Goal: Task Accomplishment & Management: Manage account settings

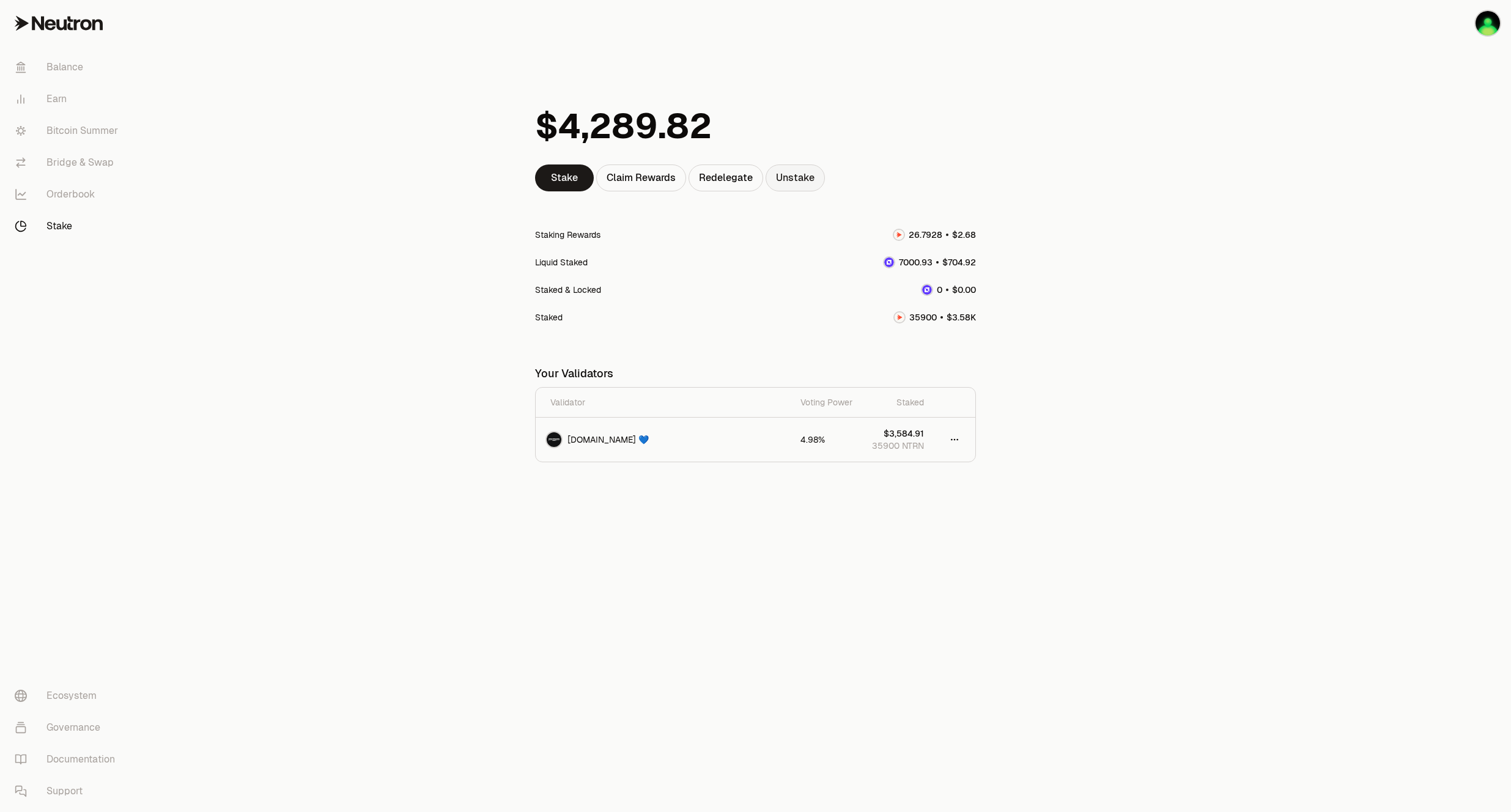
click at [807, 175] on link "Unstake" at bounding box center [795, 178] width 59 height 27
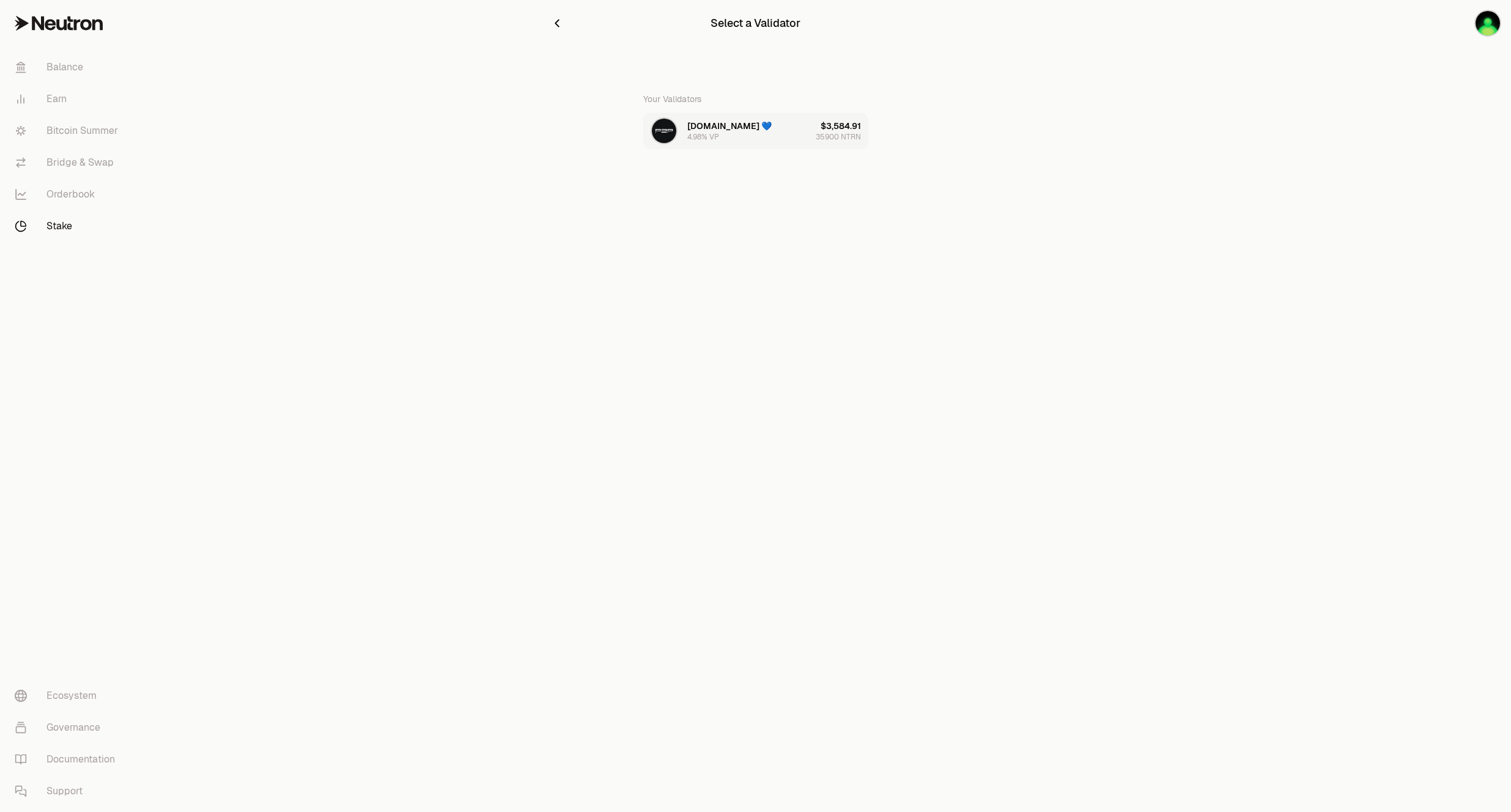
click at [822, 131] on div "$3,584.91" at bounding box center [841, 126] width 40 height 12
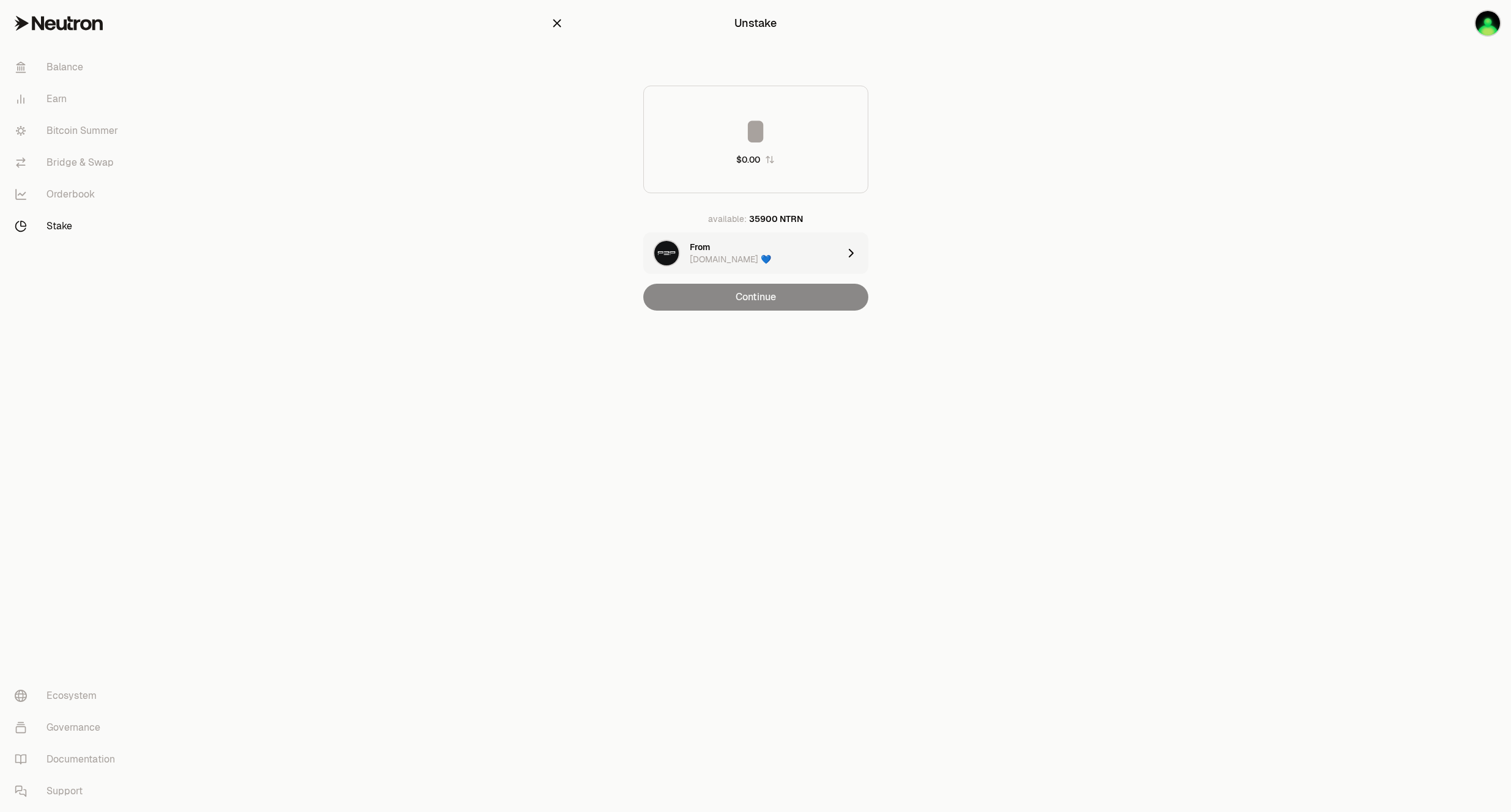
click at [767, 143] on input at bounding box center [756, 132] width 224 height 37
type input "*****"
click at [797, 304] on button "Continue" at bounding box center [756, 297] width 225 height 27
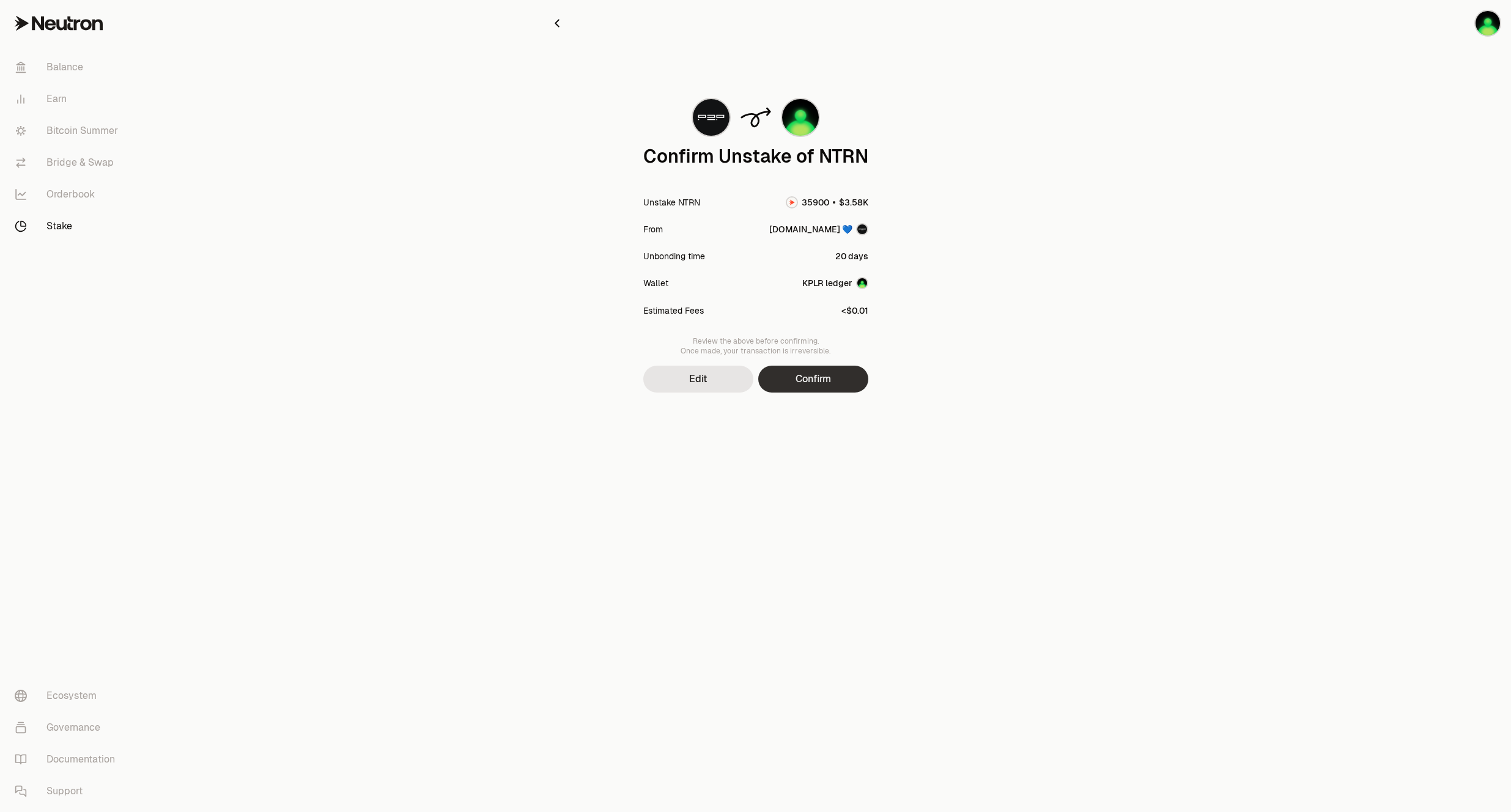
click at [808, 376] on button "Confirm" at bounding box center [813, 379] width 110 height 27
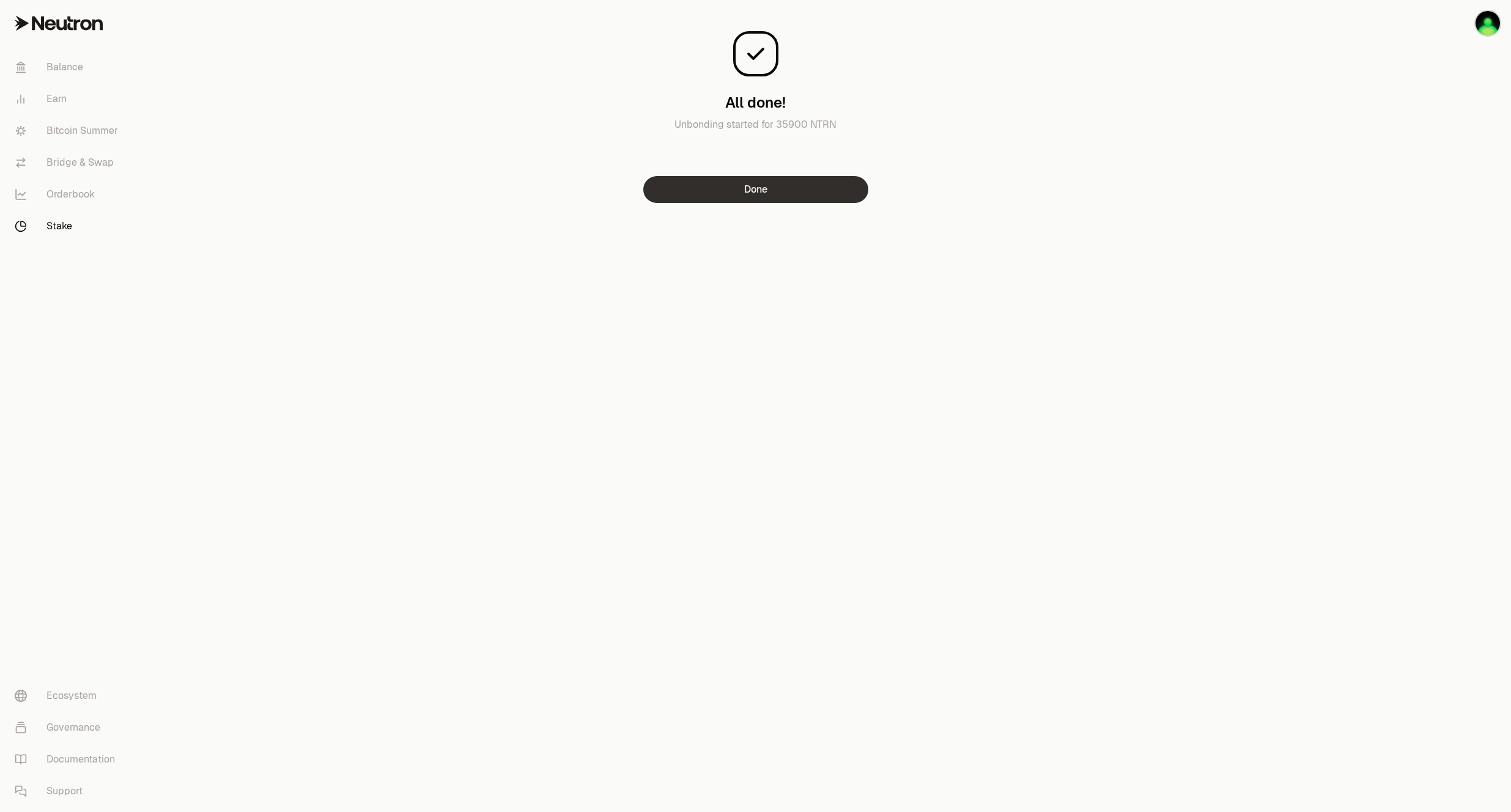
click at [762, 194] on button "Done" at bounding box center [756, 189] width 225 height 27
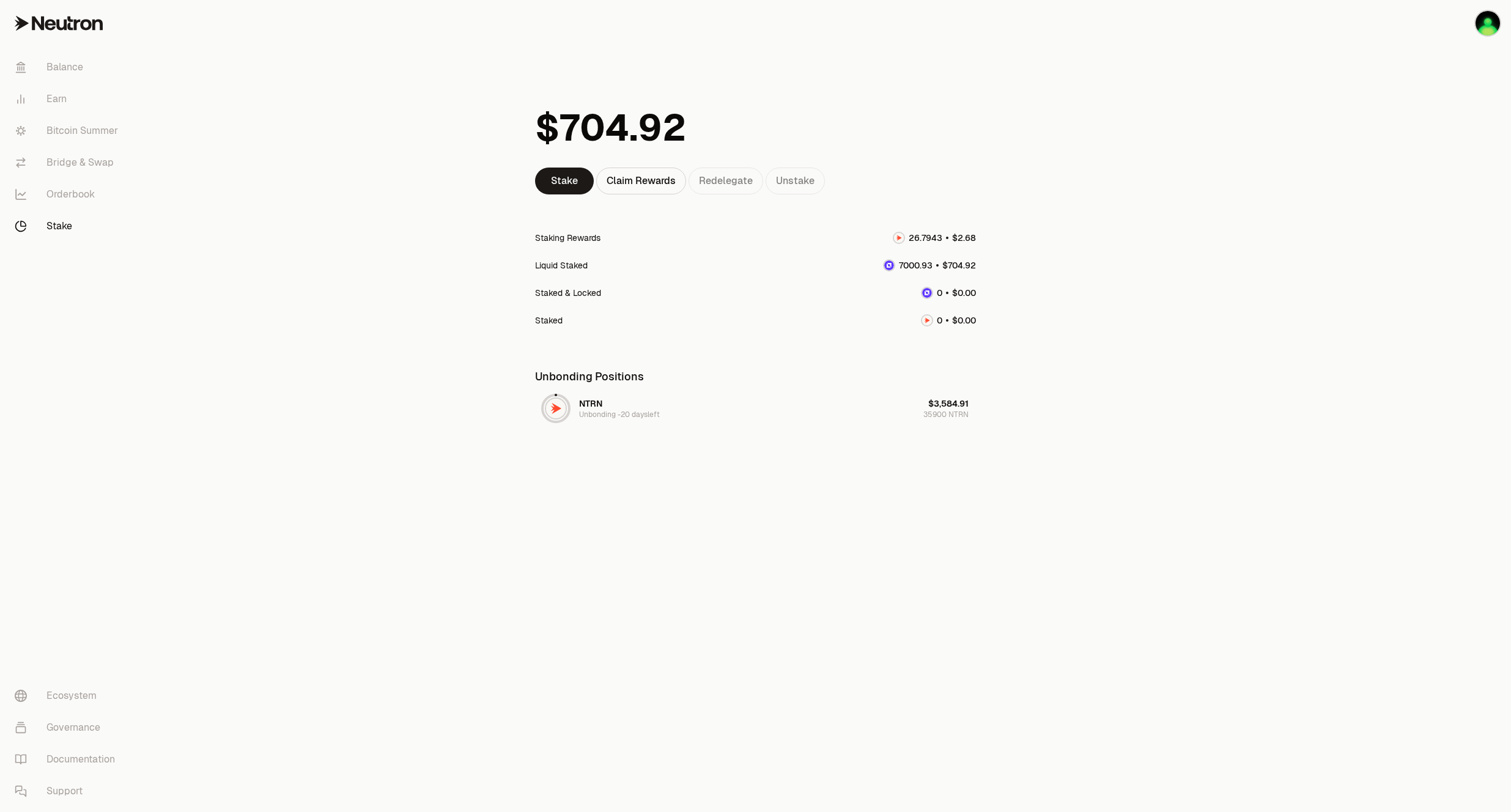
click at [899, 270] on span "7" at bounding box center [901, 265] width 4 height 11
click at [103, 158] on link "Bridge & Swap" at bounding box center [69, 163] width 127 height 32
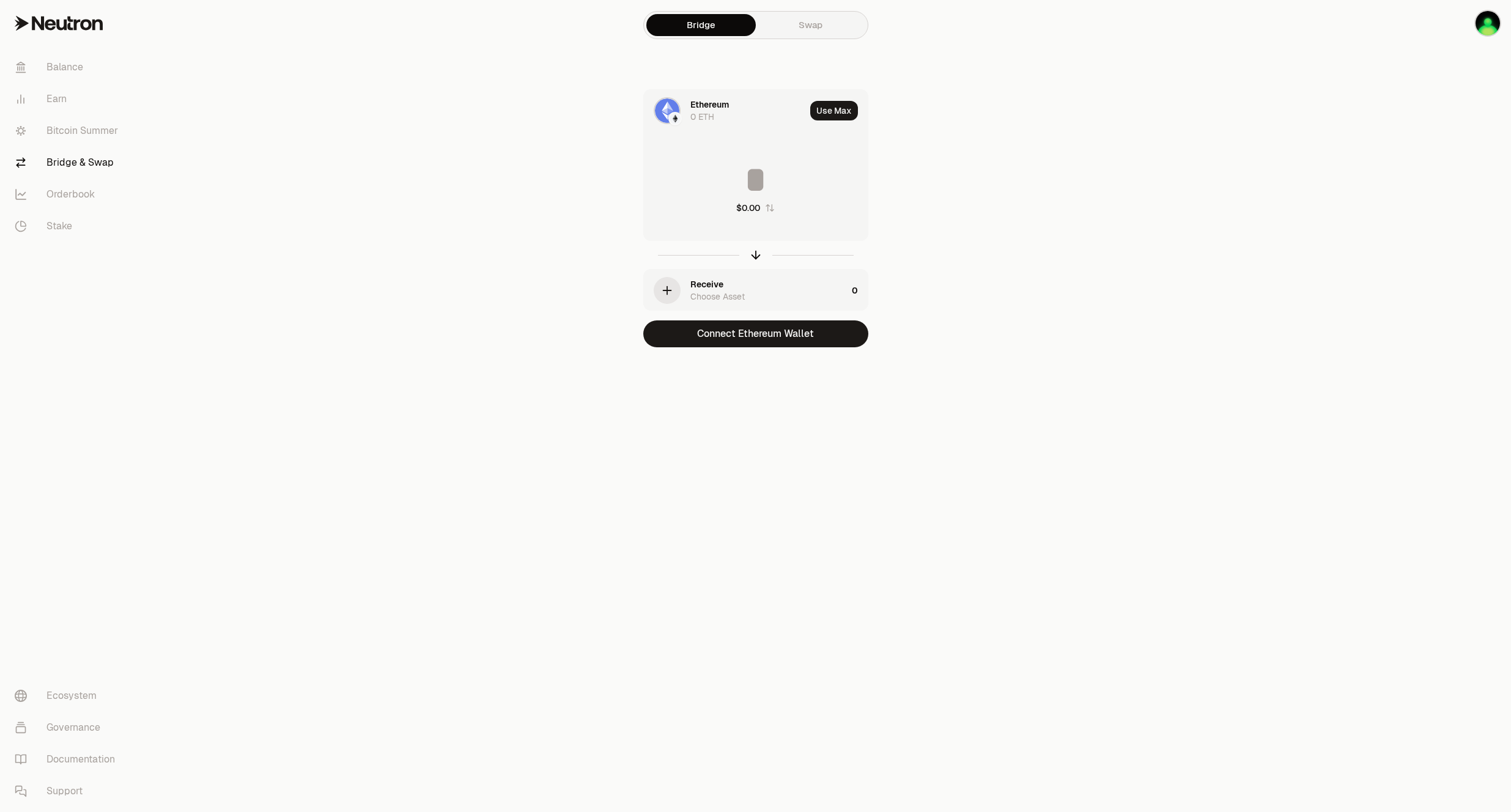
click at [696, 111] on div "0 ETH" at bounding box center [702, 117] width 24 height 12
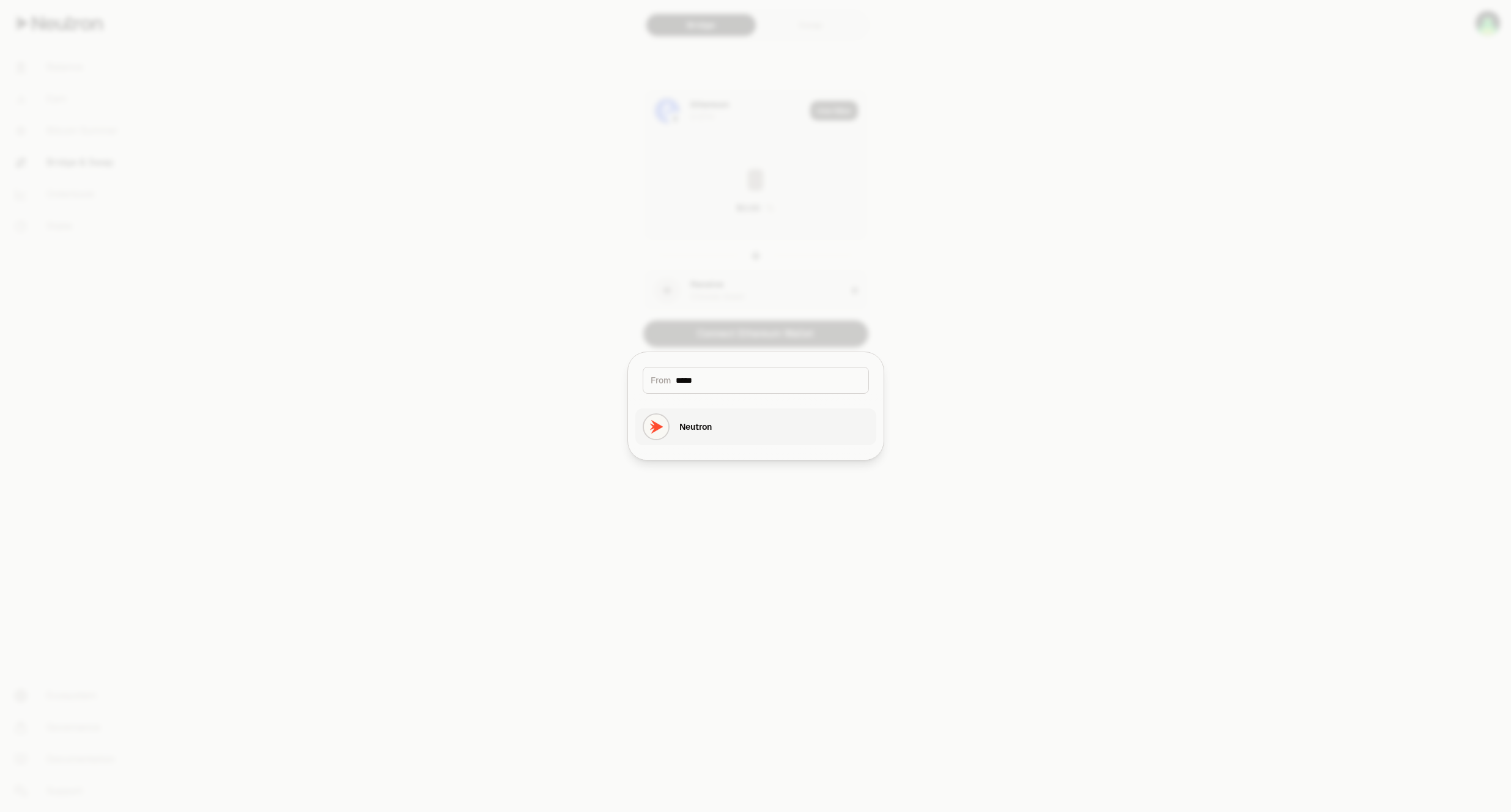
type input "*****"
click at [718, 430] on button "Neutron" at bounding box center [756, 427] width 241 height 37
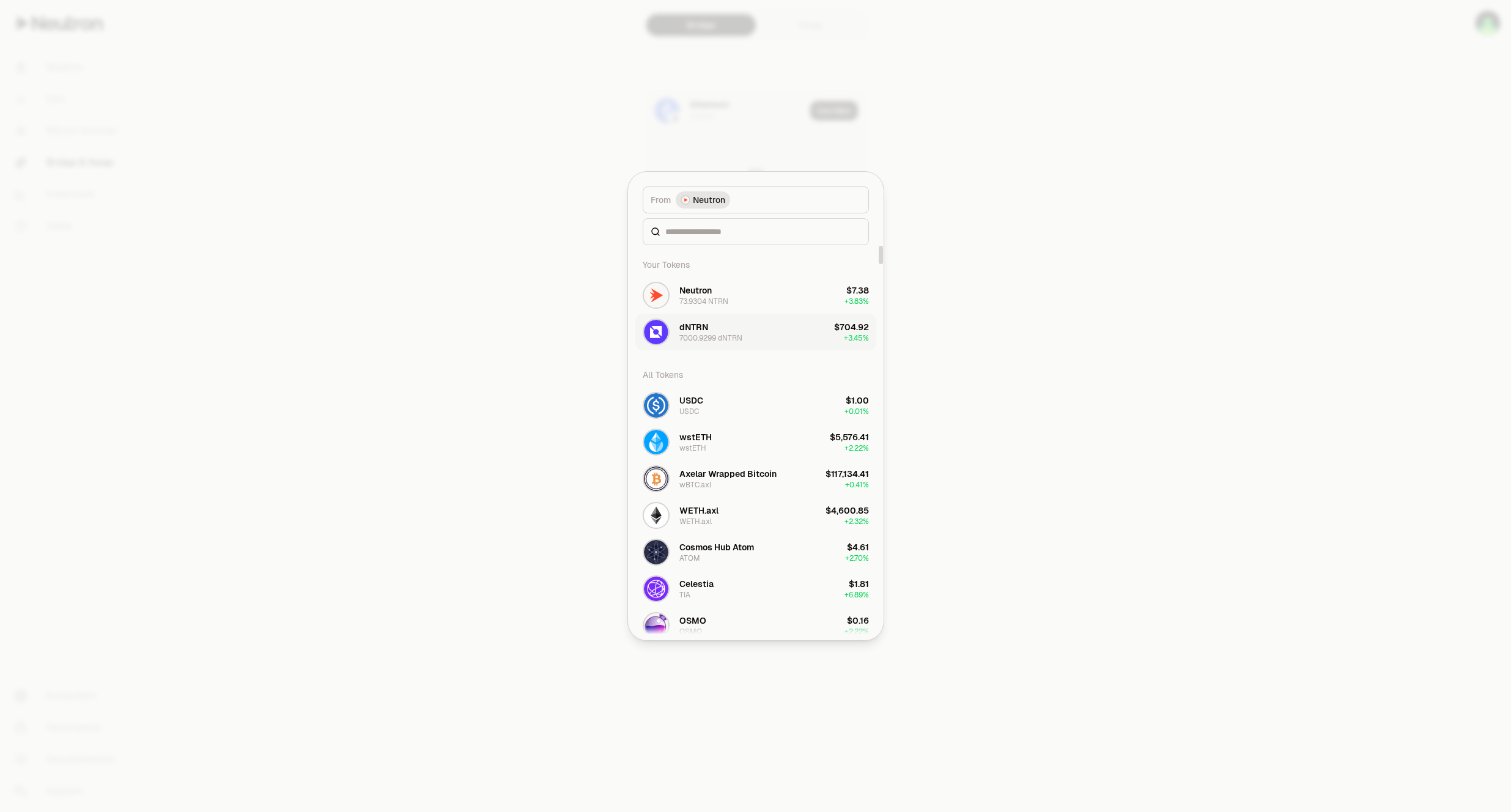
click at [728, 330] on div "dNTRN 7000.9299 dNTRN" at bounding box center [711, 331] width 63 height 22
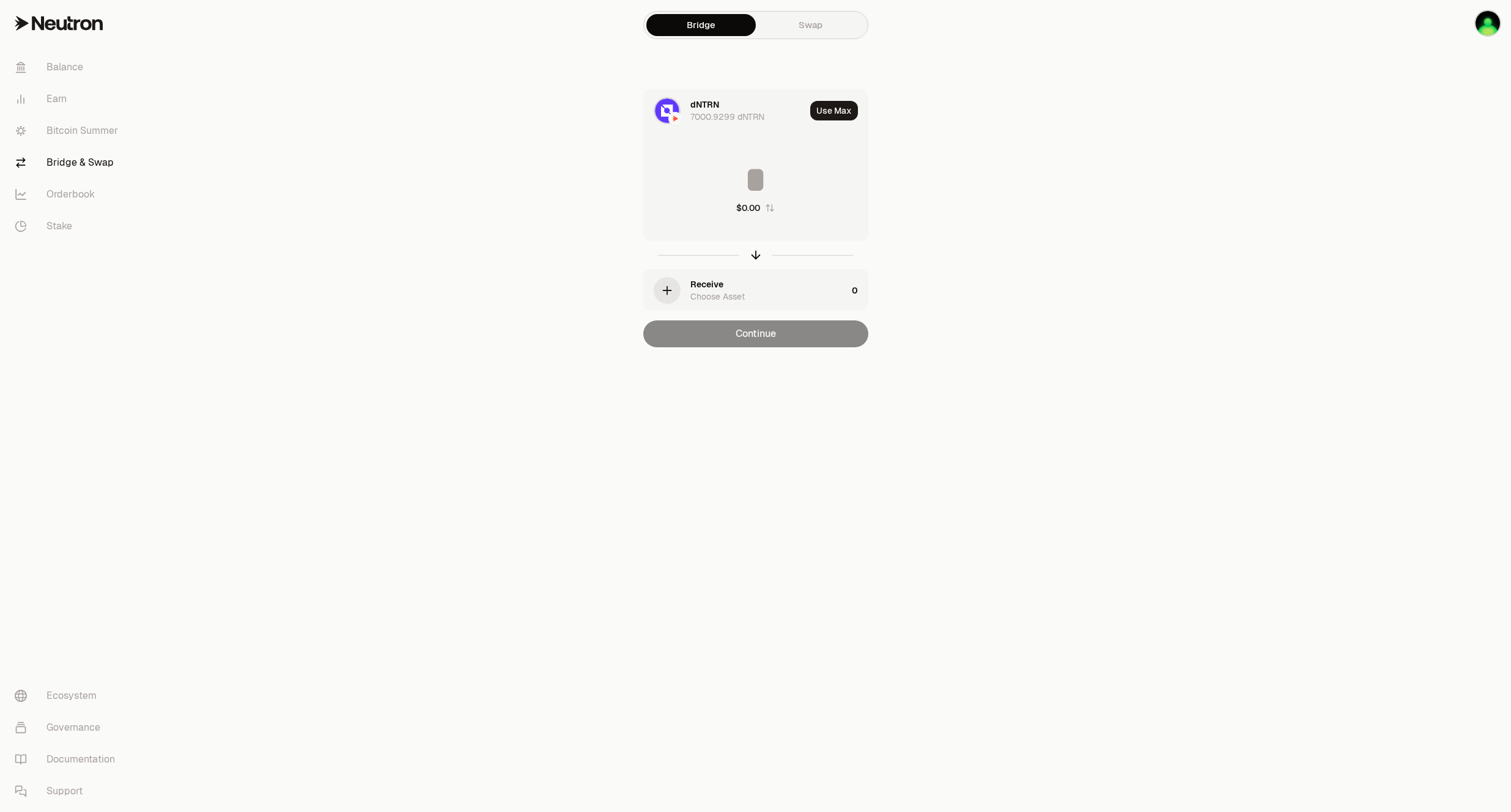
click at [729, 286] on div "Receive Choose Asset" at bounding box center [769, 291] width 156 height 25
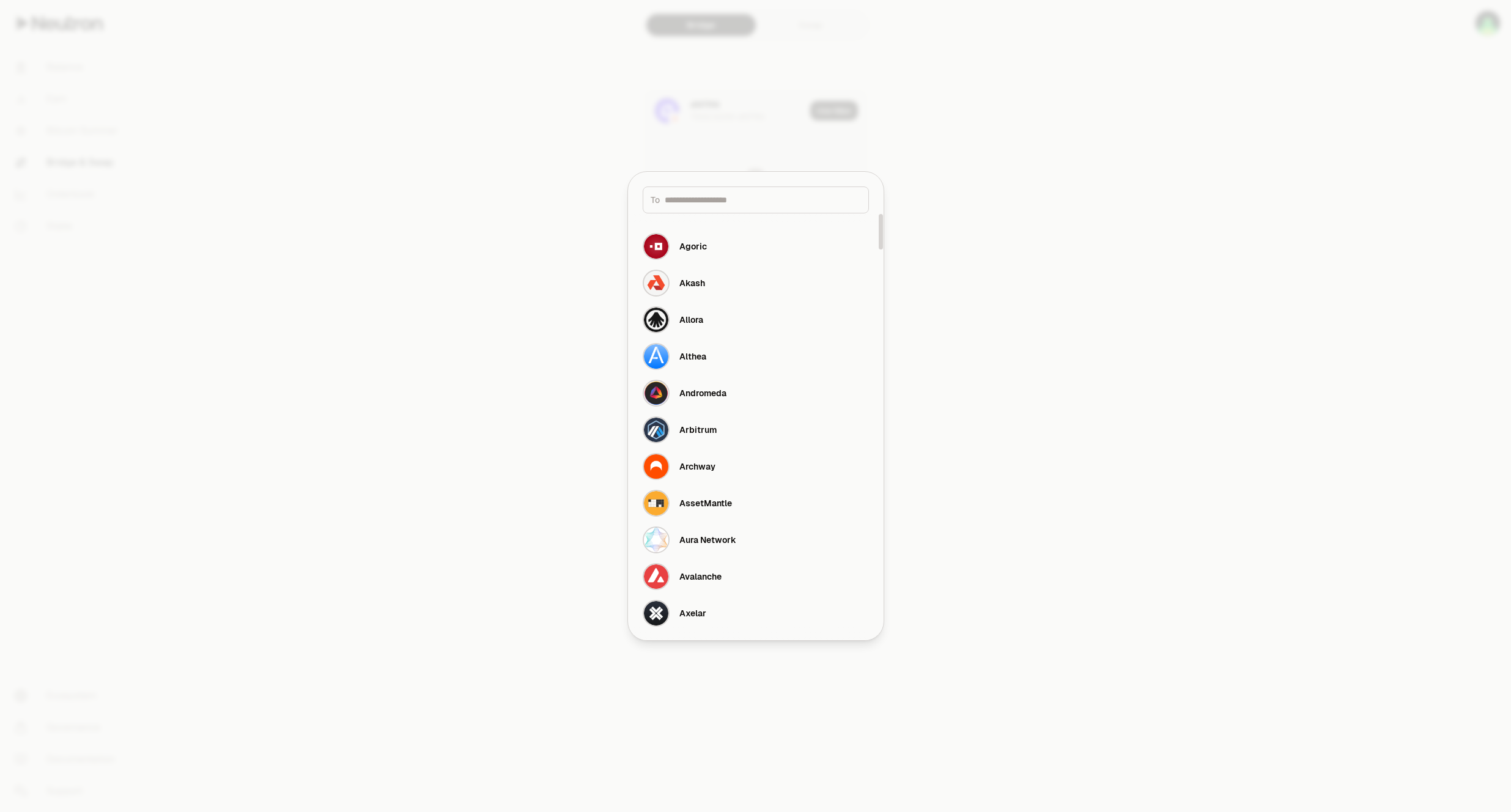
click at [705, 200] on input at bounding box center [762, 200] width 196 height 12
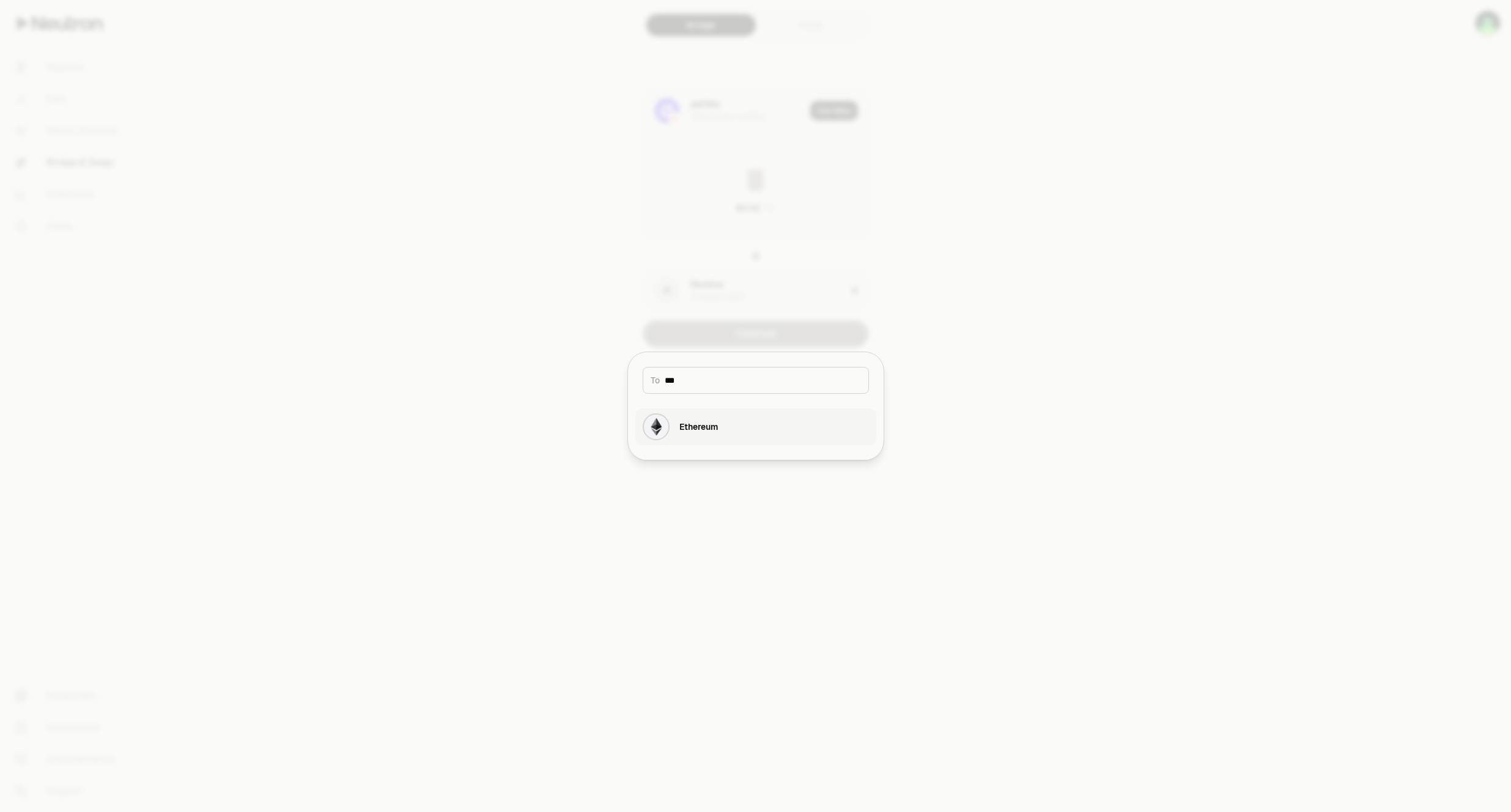
type input "***"
click at [702, 418] on div "Ethereum" at bounding box center [680, 426] width 76 height 27
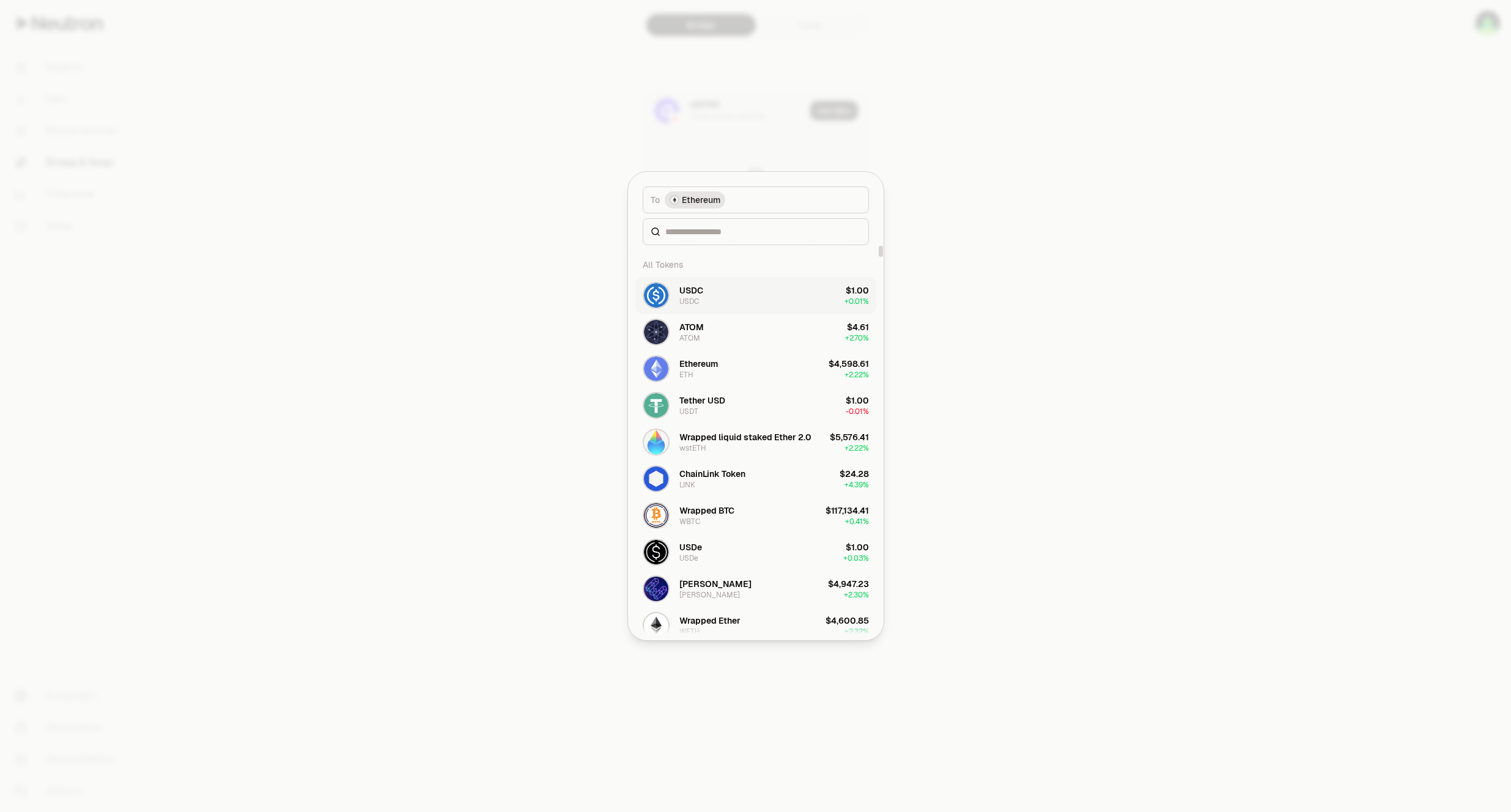
click at [781, 293] on button "USDC USDC $1.00 + 0.01%" at bounding box center [756, 295] width 241 height 37
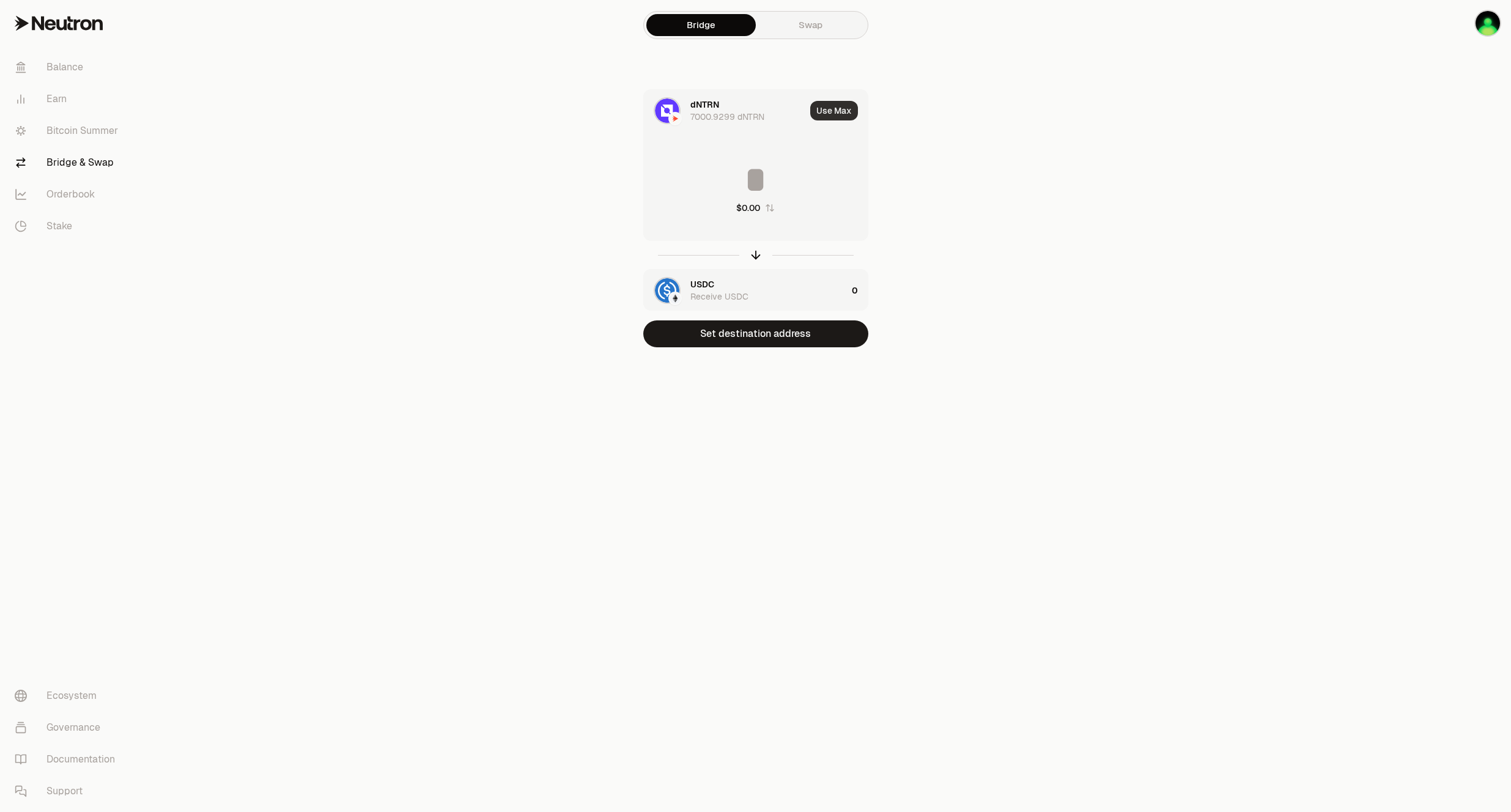
click at [846, 108] on button "Use Max" at bounding box center [834, 111] width 47 height 19
type input "**********"
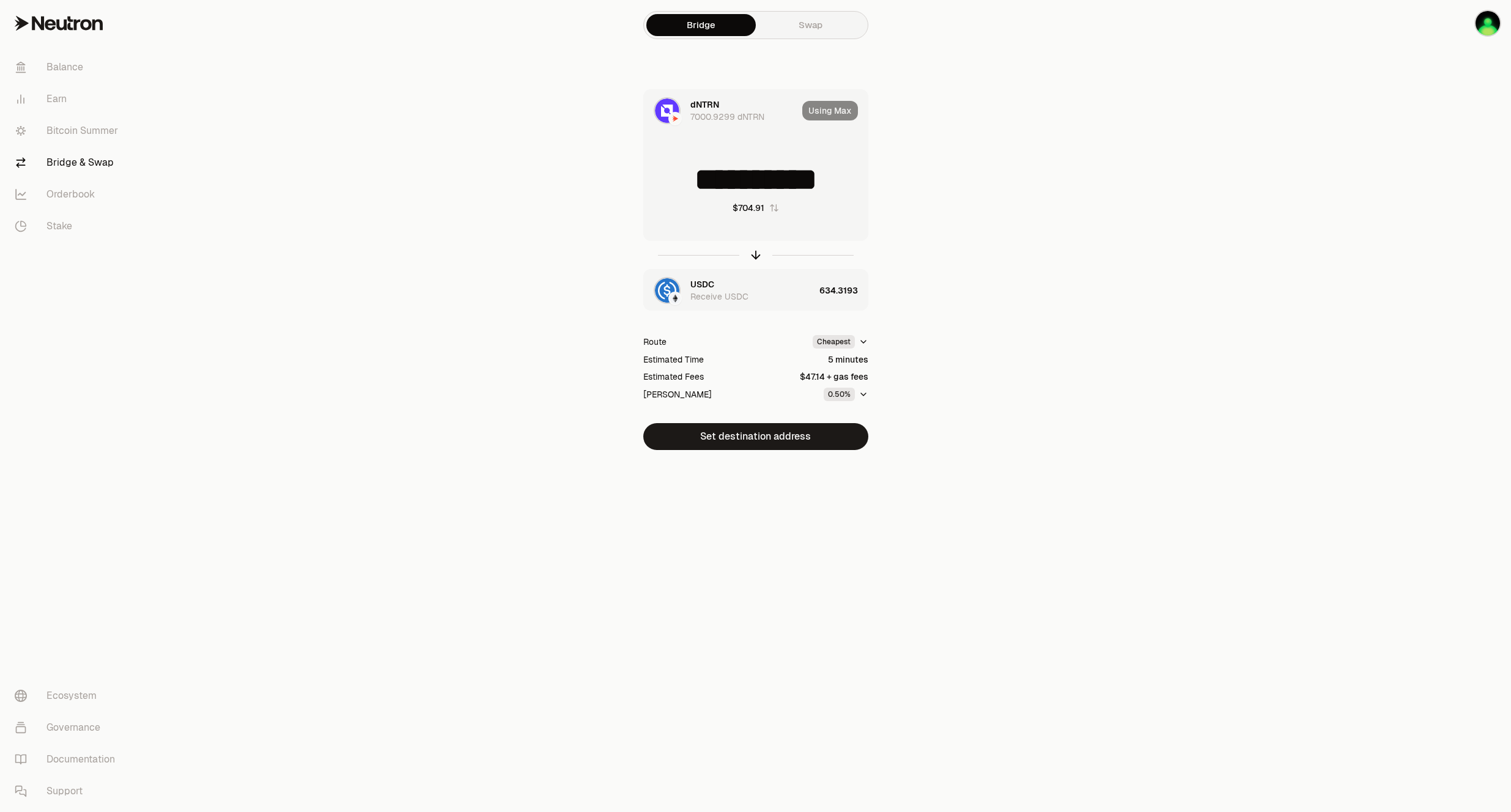
click at [821, 25] on link "Swap" at bounding box center [810, 25] width 110 height 22
